Goal: Check status

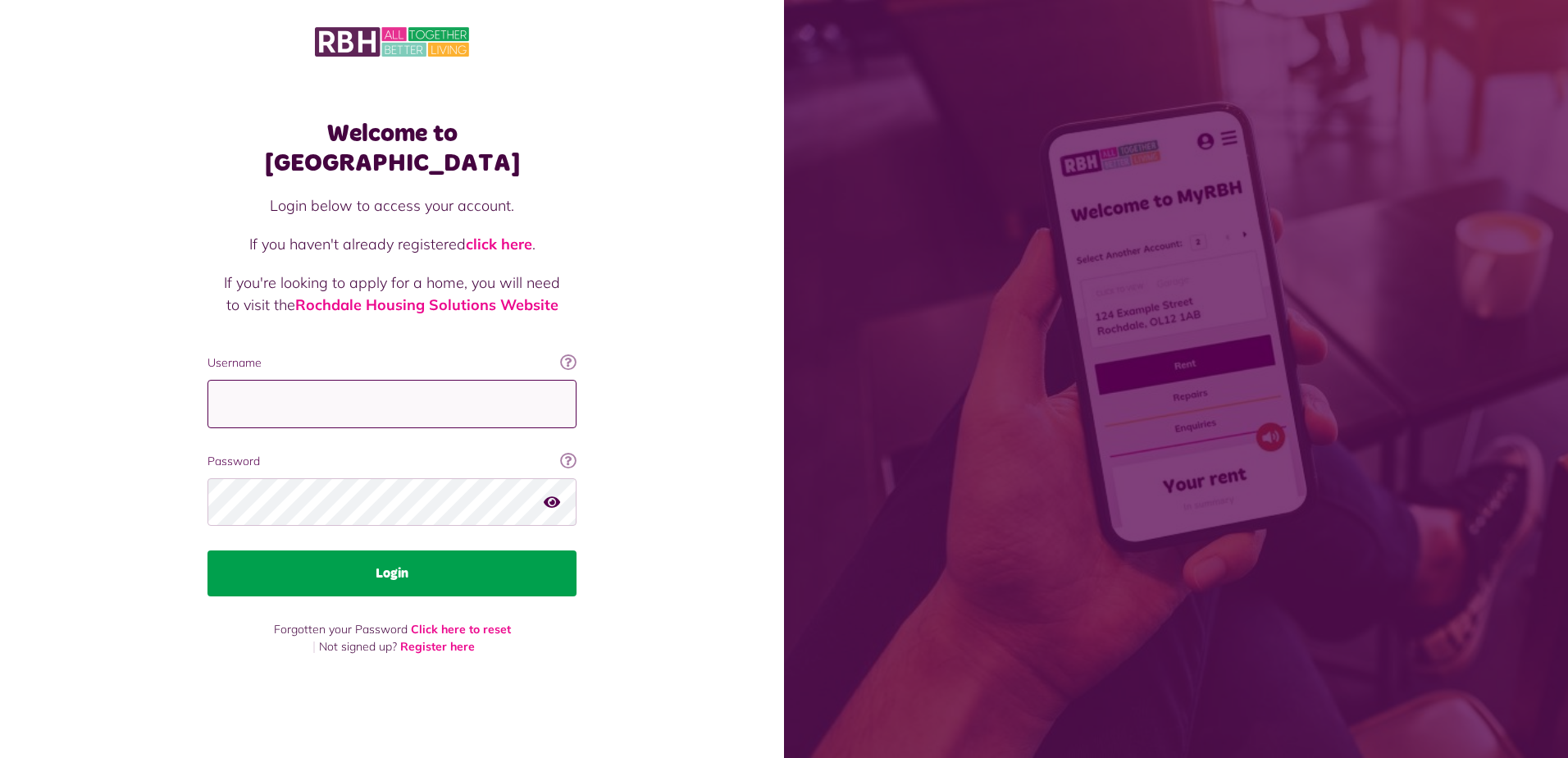
type input "**********"
click at [392, 571] on button "Login" at bounding box center [392, 573] width 369 height 46
click at [399, 559] on button "Login" at bounding box center [392, 573] width 369 height 46
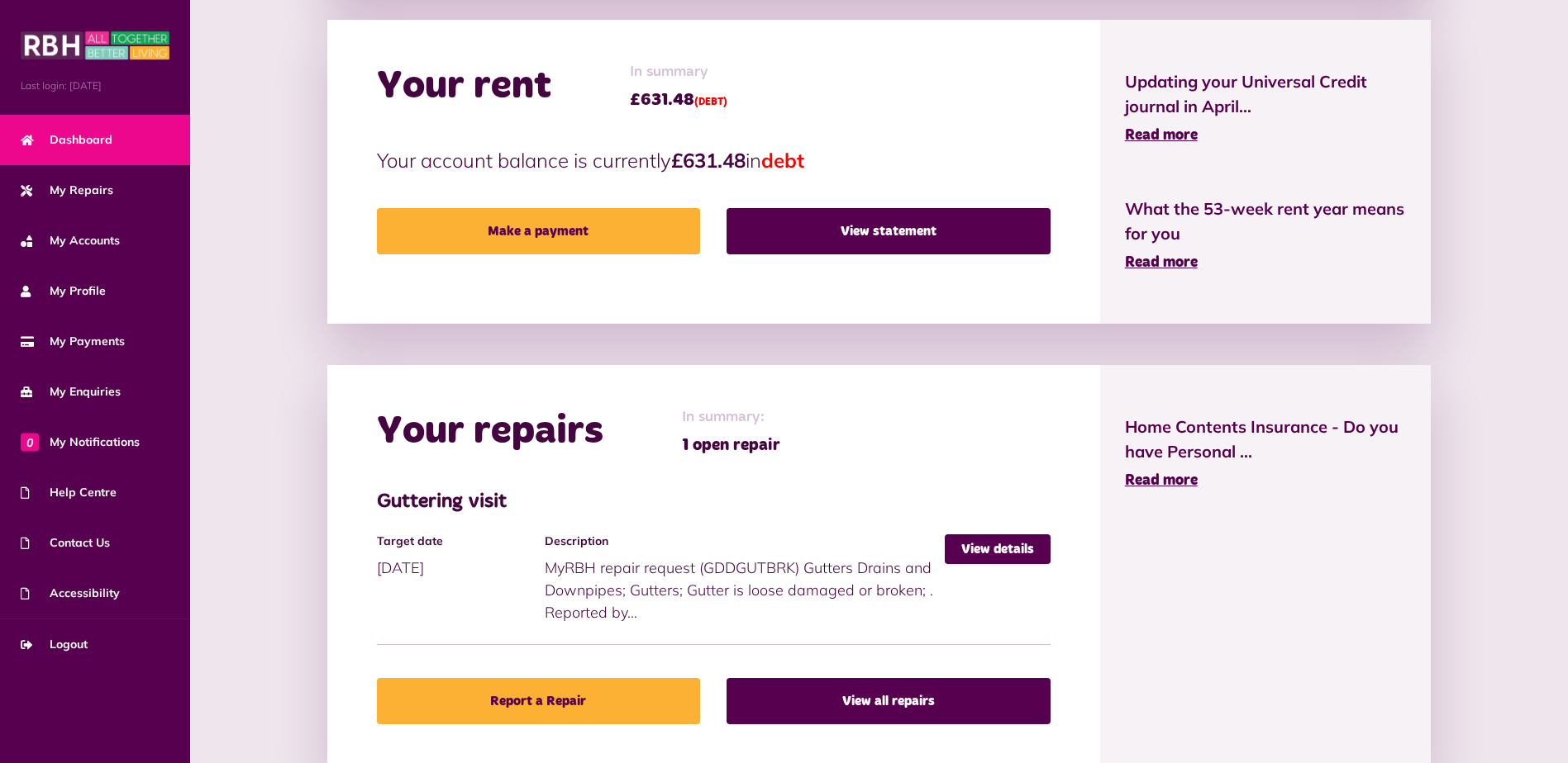
scroll to position [472, 0]
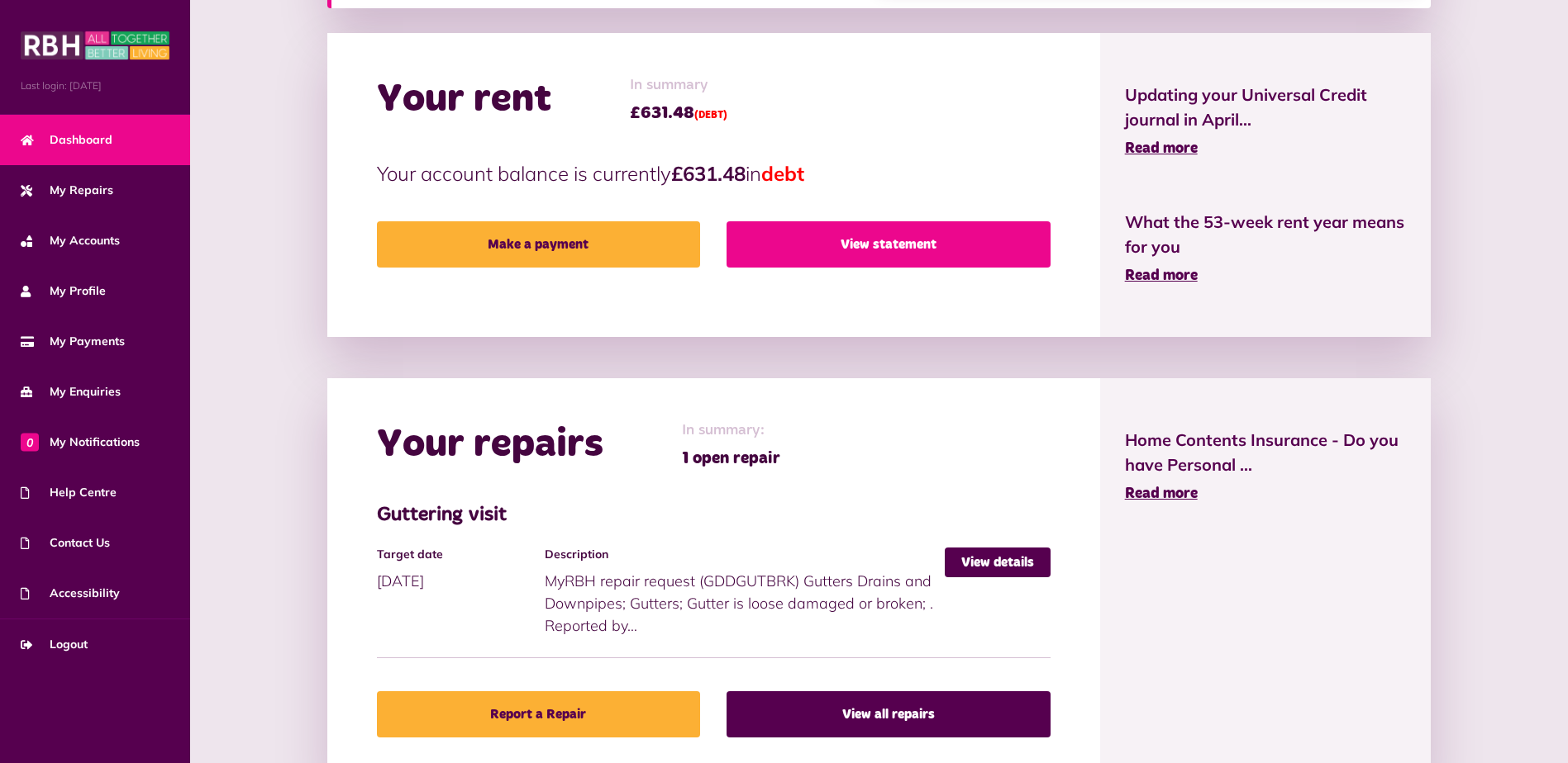
click at [890, 248] on link "View statement" at bounding box center [888, 244] width 324 height 46
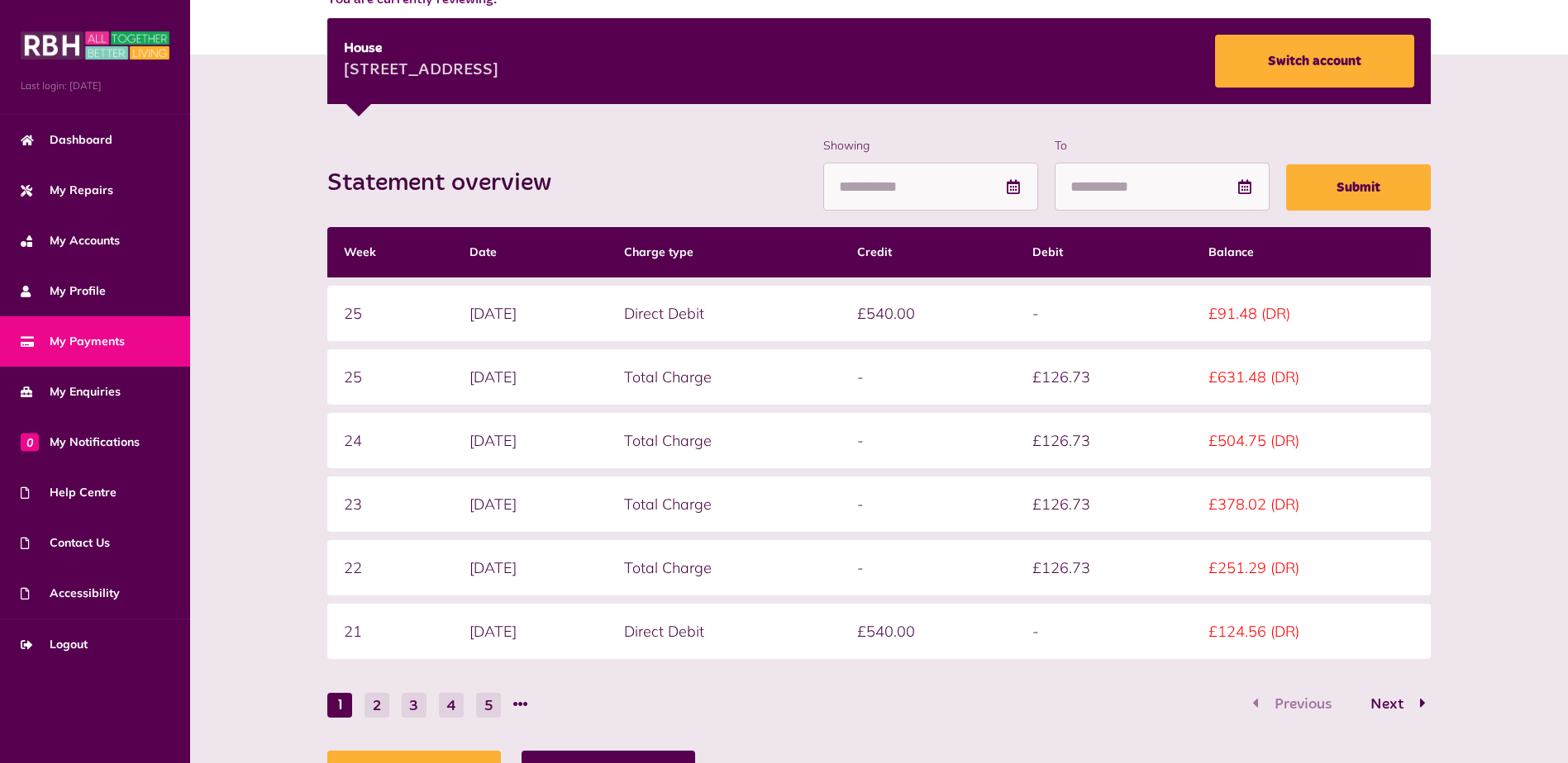
scroll to position [237, 0]
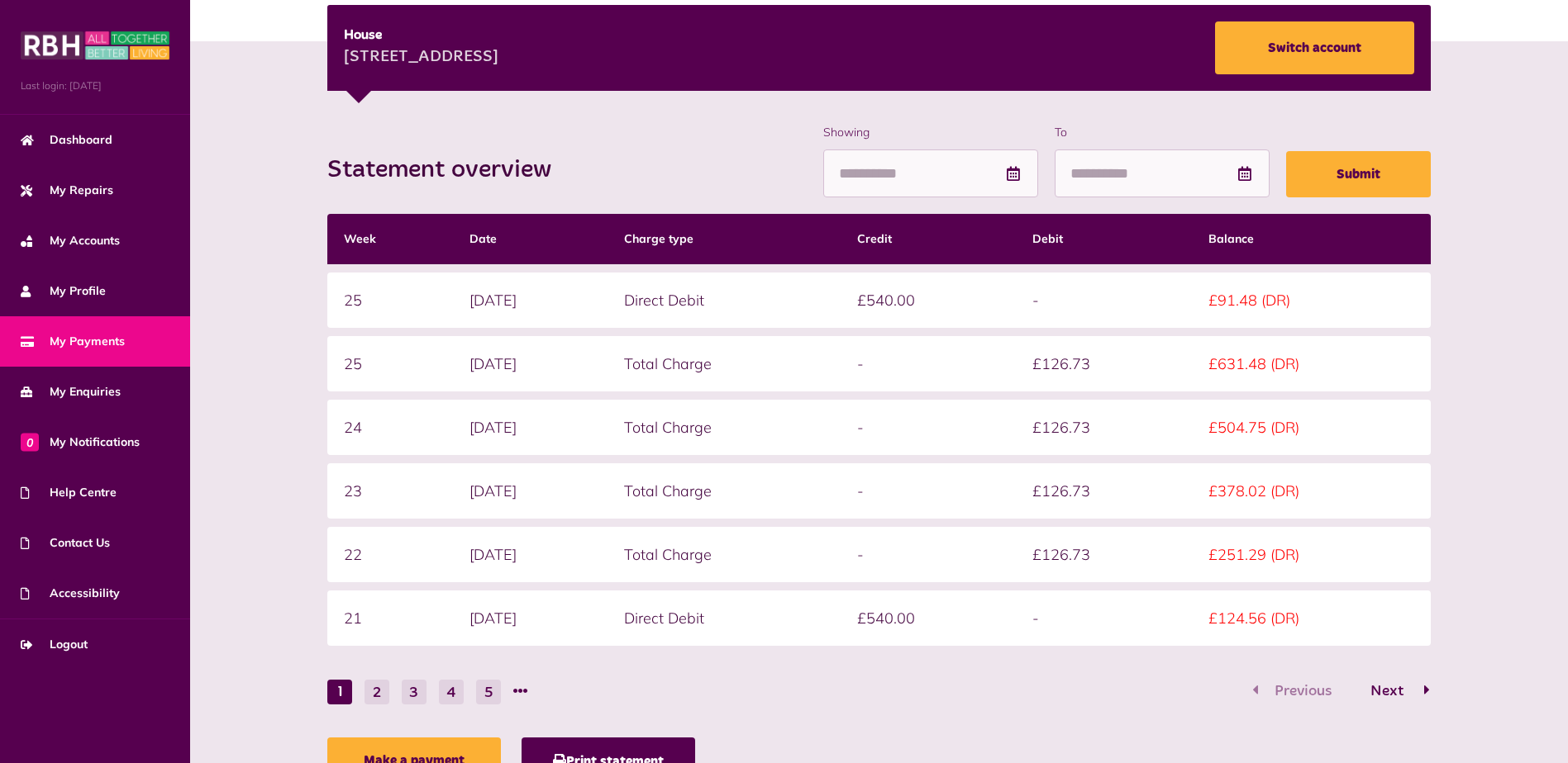
click at [1423, 695] on button "Next" at bounding box center [1391, 692] width 77 height 24
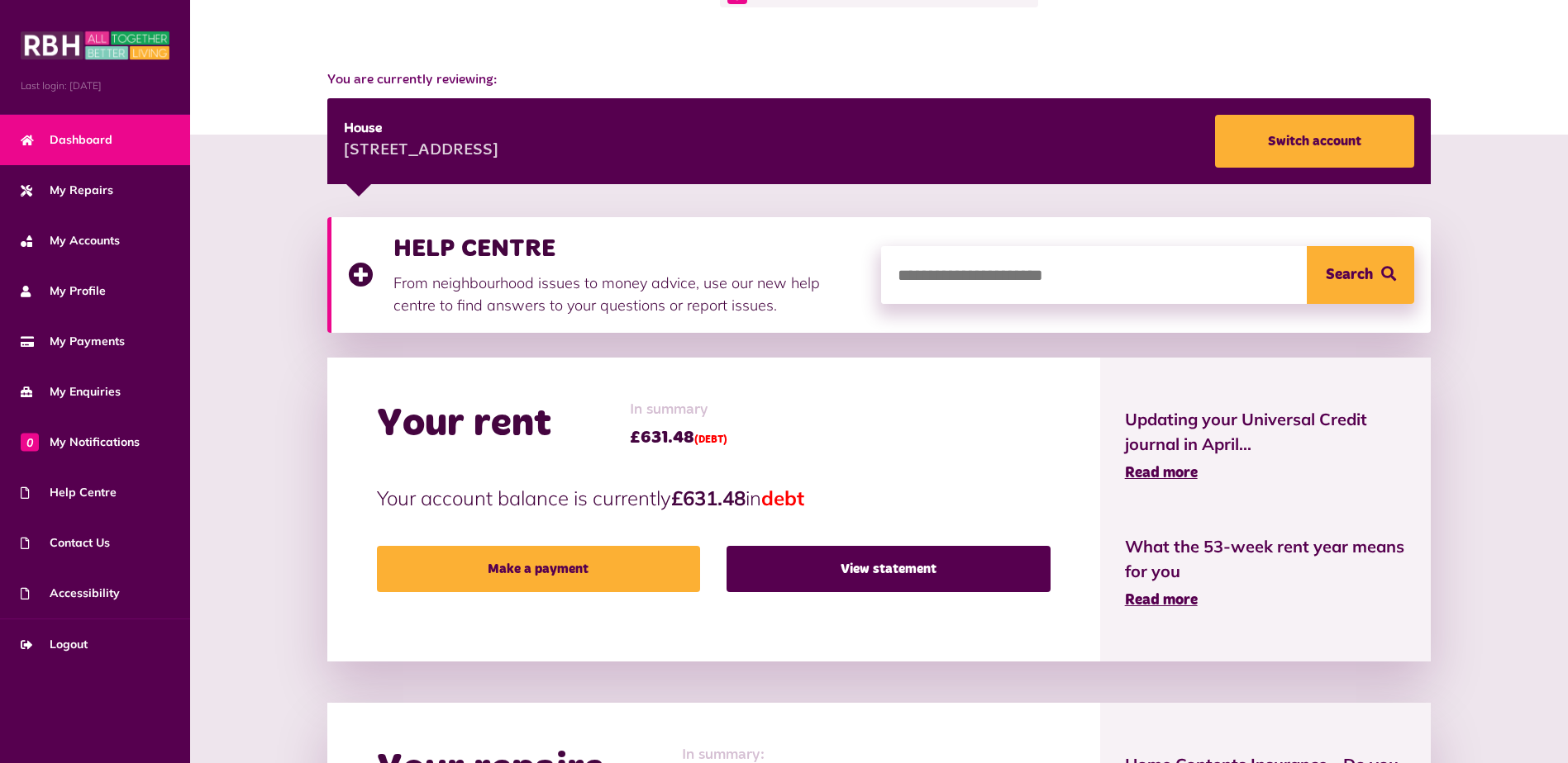
scroll to position [131, 0]
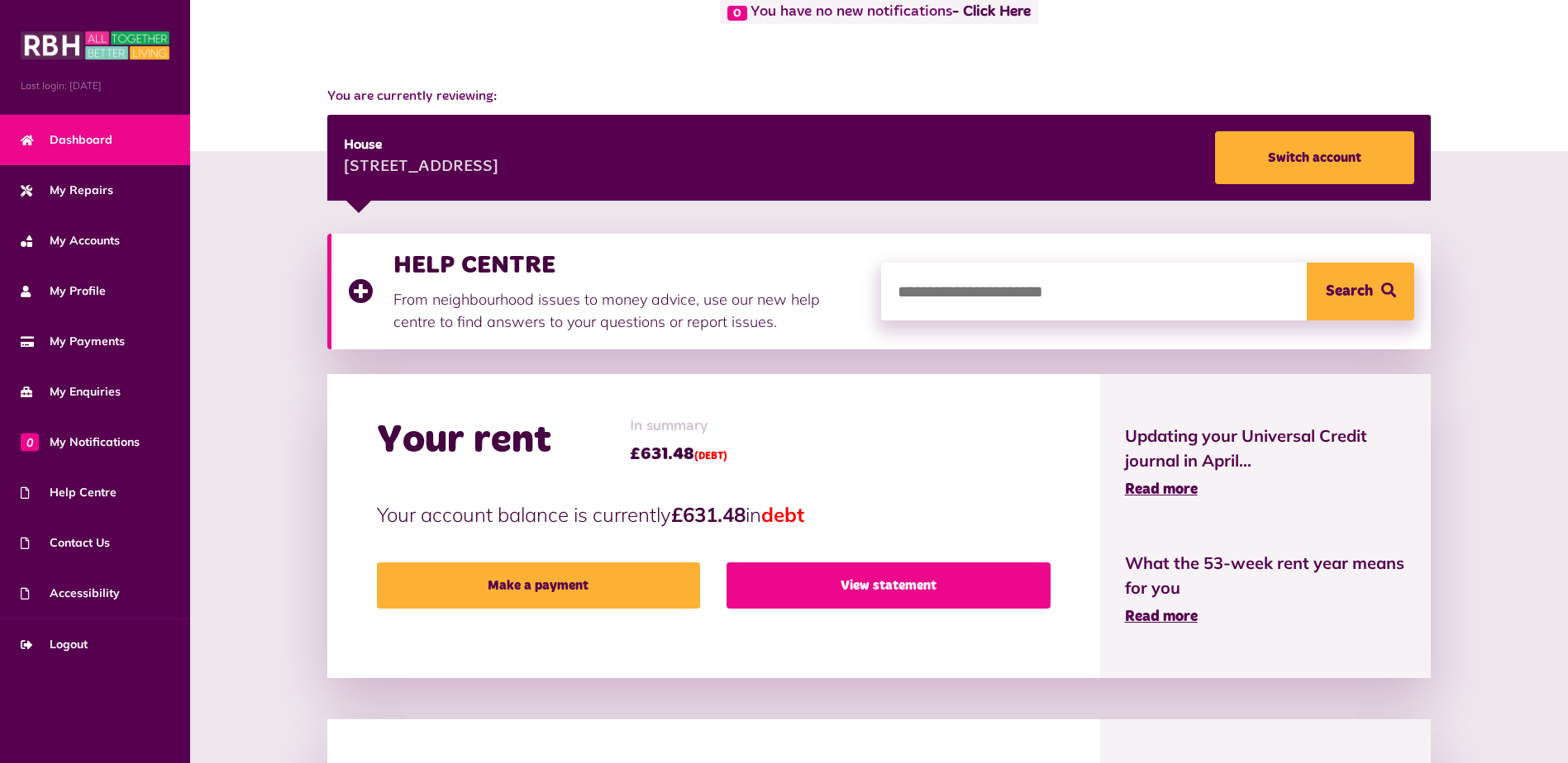
click at [862, 584] on link "View statement" at bounding box center [888, 585] width 324 height 46
